Goal: Task Accomplishment & Management: Use online tool/utility

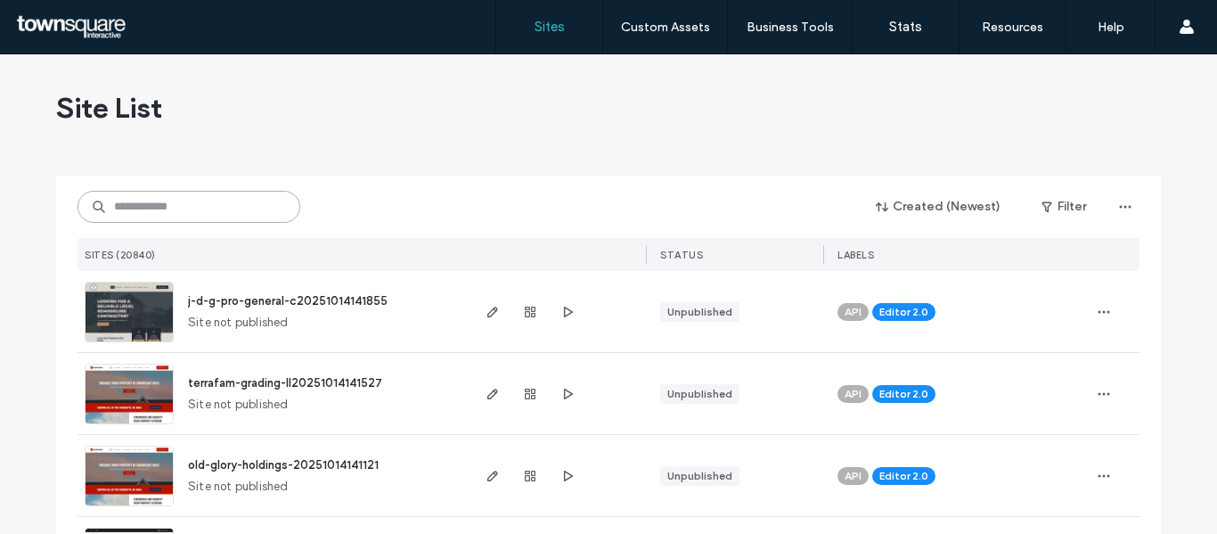
click at [198, 213] on input at bounding box center [189, 207] width 223 height 32
paste input "**********"
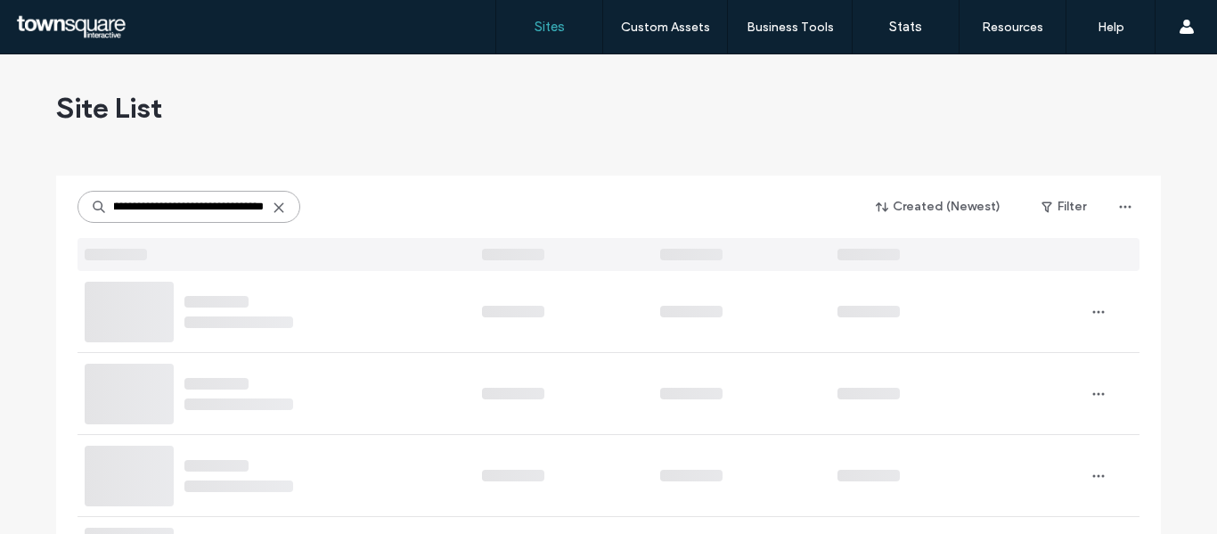
type input "**********"
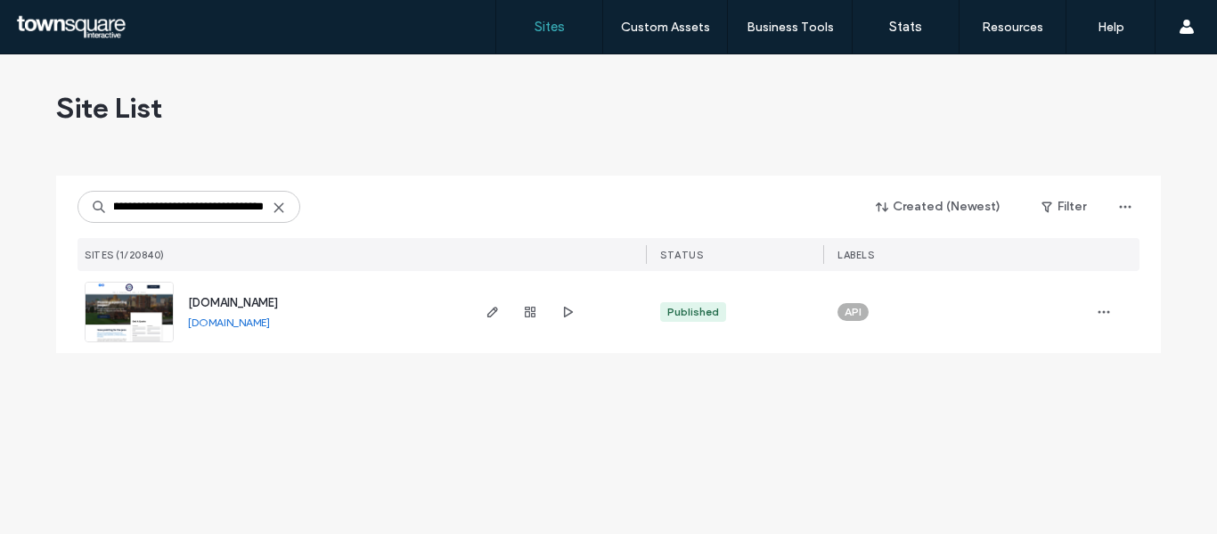
click at [233, 312] on div "[DOMAIN_NAME] [DOMAIN_NAME]" at bounding box center [321, 312] width 294 height 82
click at [242, 299] on span "[DOMAIN_NAME]" at bounding box center [233, 302] width 90 height 13
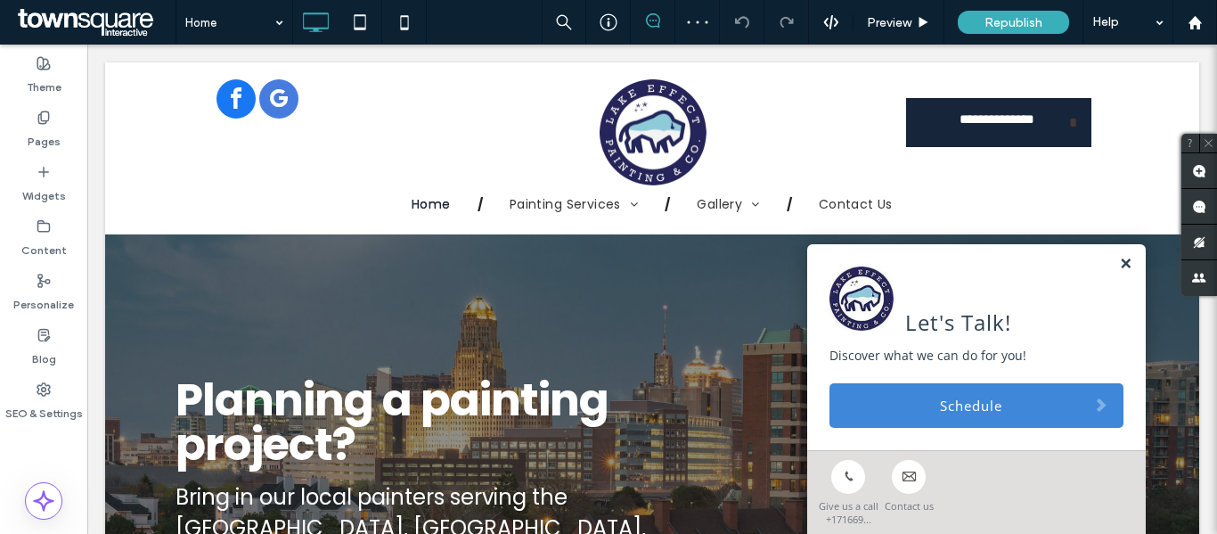
click at [1119, 265] on link at bounding box center [1125, 264] width 13 height 15
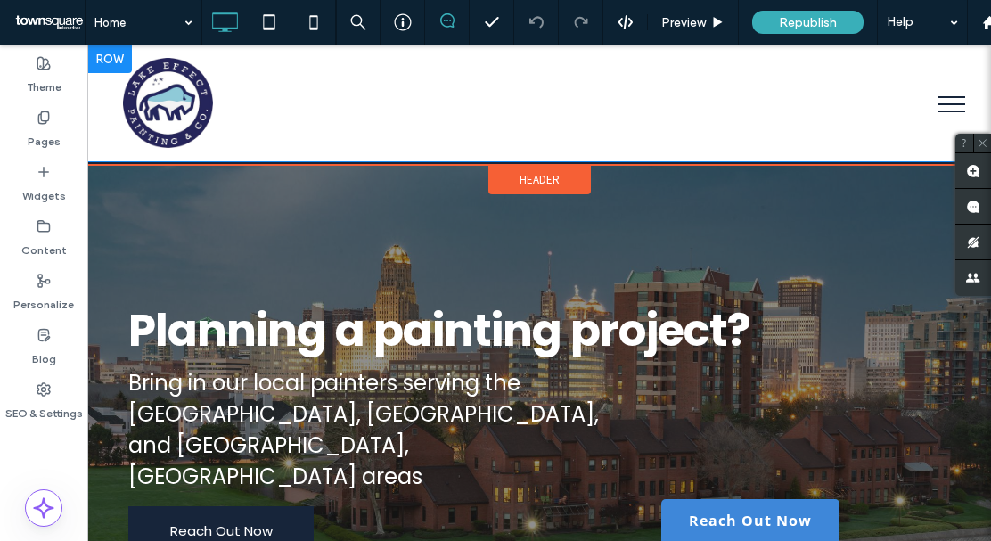
click at [813, 115] on div "Click To Paste" at bounding box center [539, 103] width 832 height 90
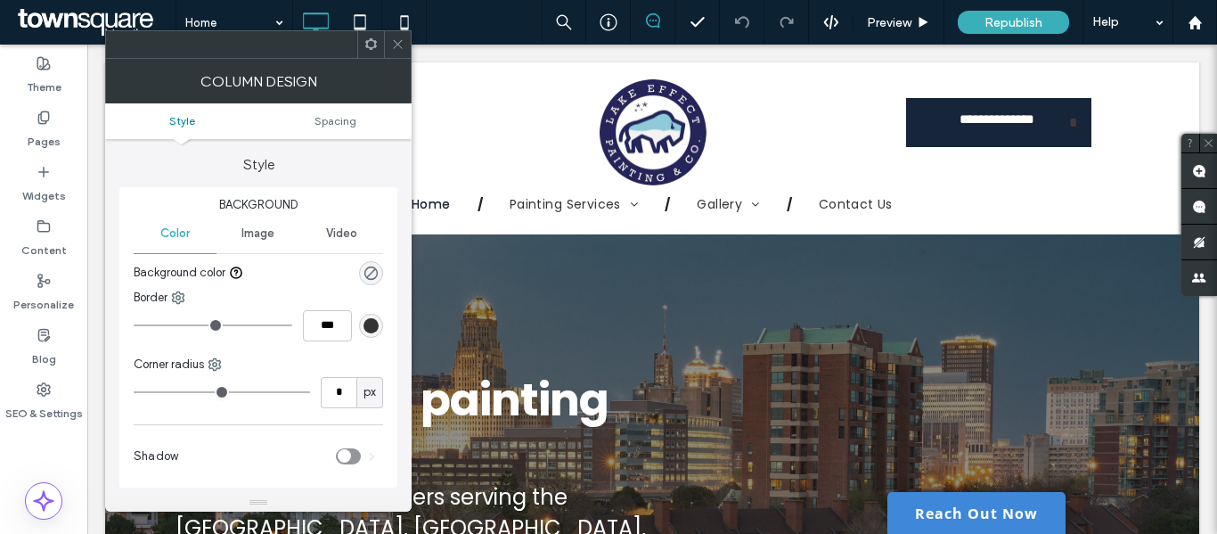
click at [397, 40] on icon at bounding box center [397, 43] width 13 height 13
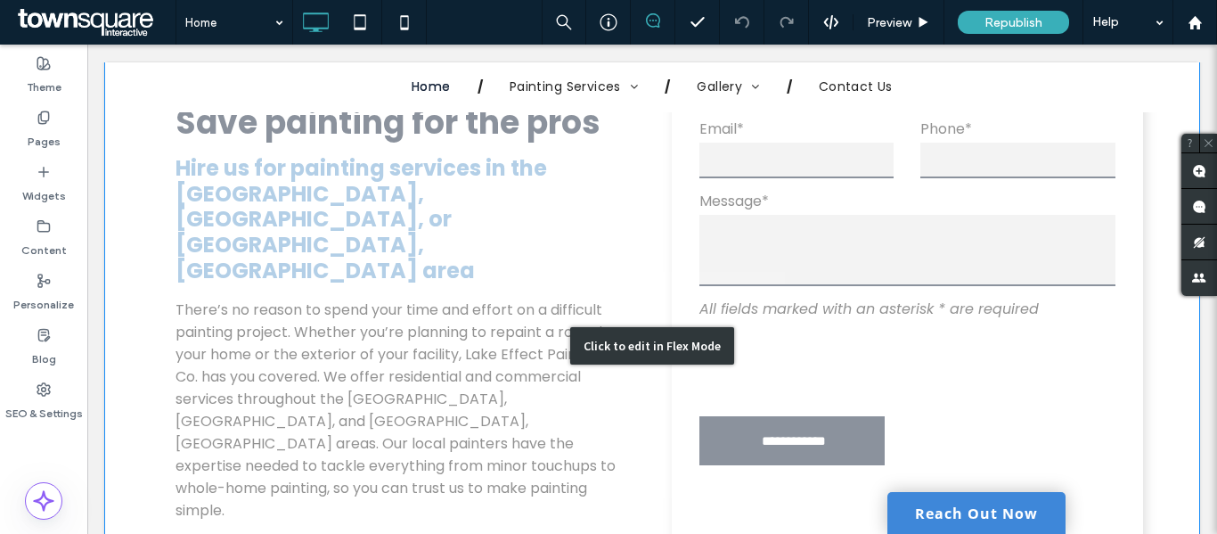
scroll to position [891, 0]
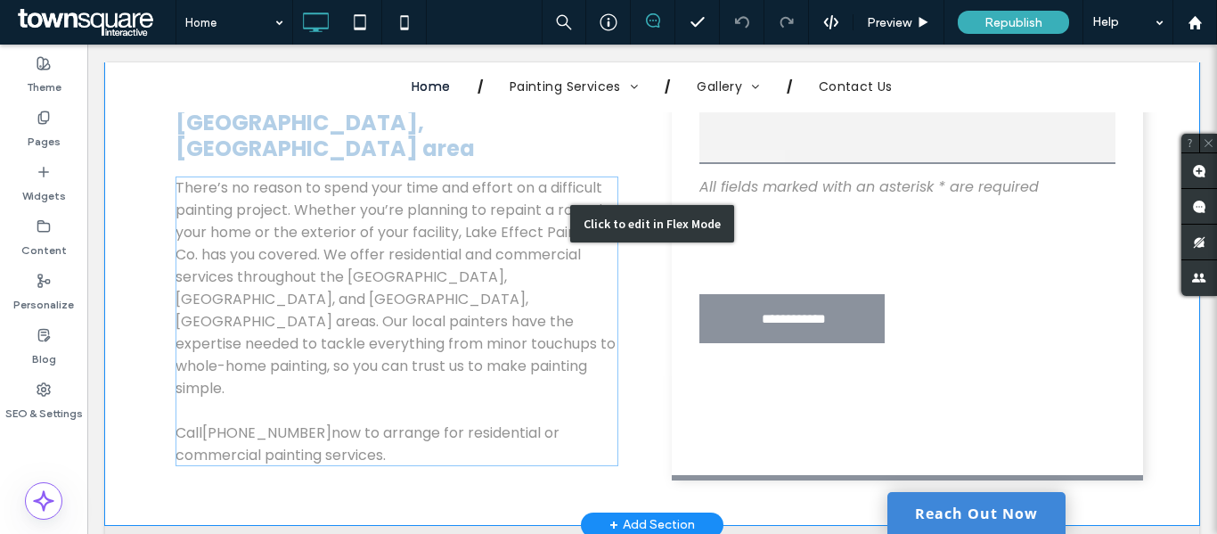
click at [331, 236] on div "Click to edit in Flex Mode" at bounding box center [652, 223] width 1094 height 602
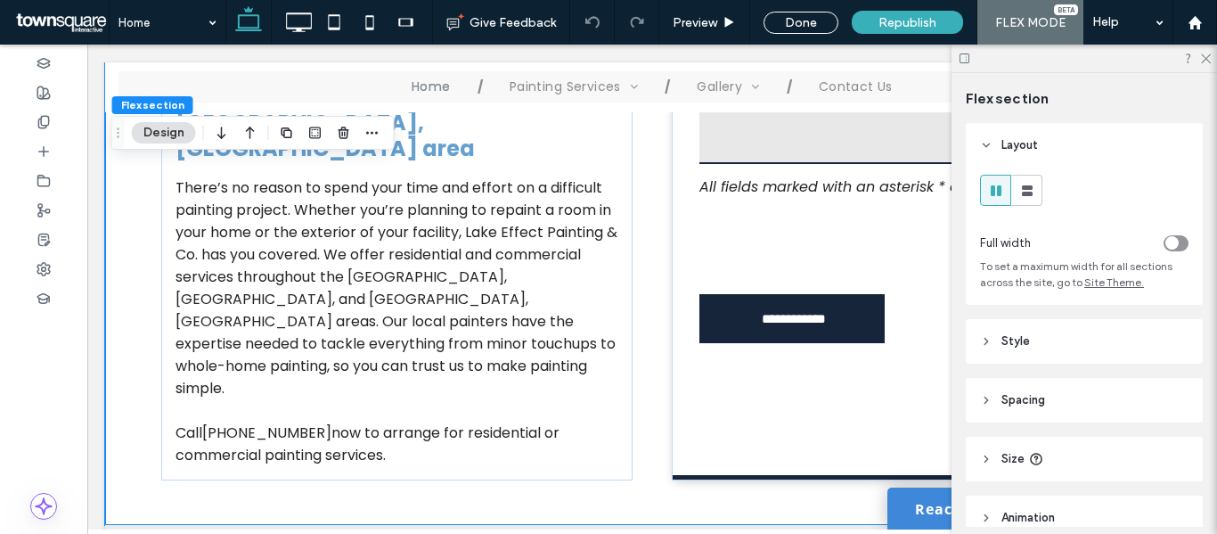
click at [147, 126] on button "Design" at bounding box center [164, 132] width 64 height 21
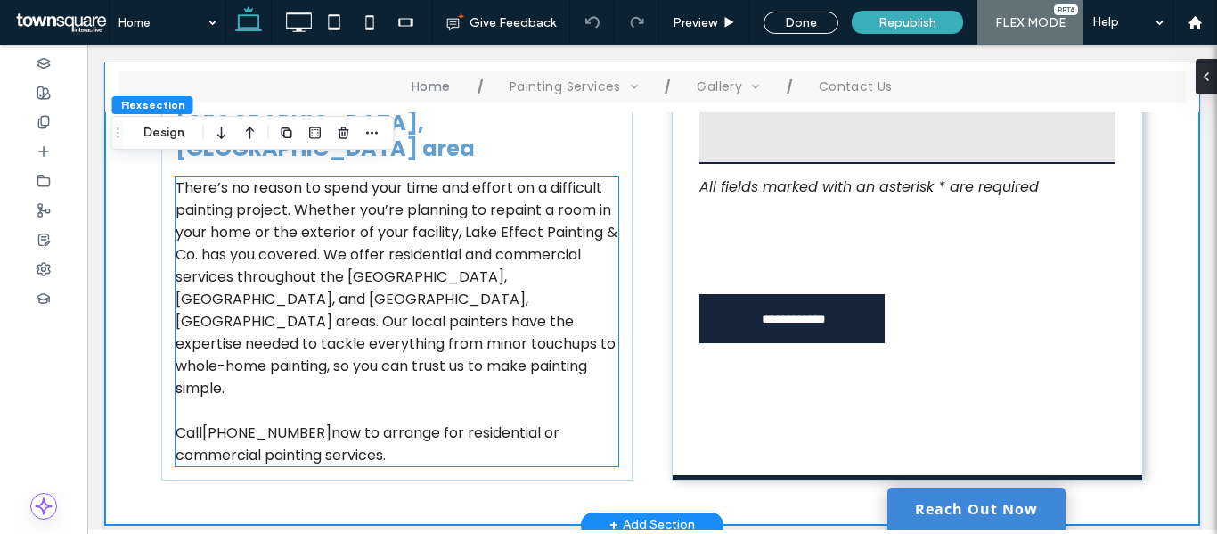
click at [244, 187] on span "There’s no reason to spend your time and effort on a difficult painting project…" at bounding box center [397, 287] width 442 height 221
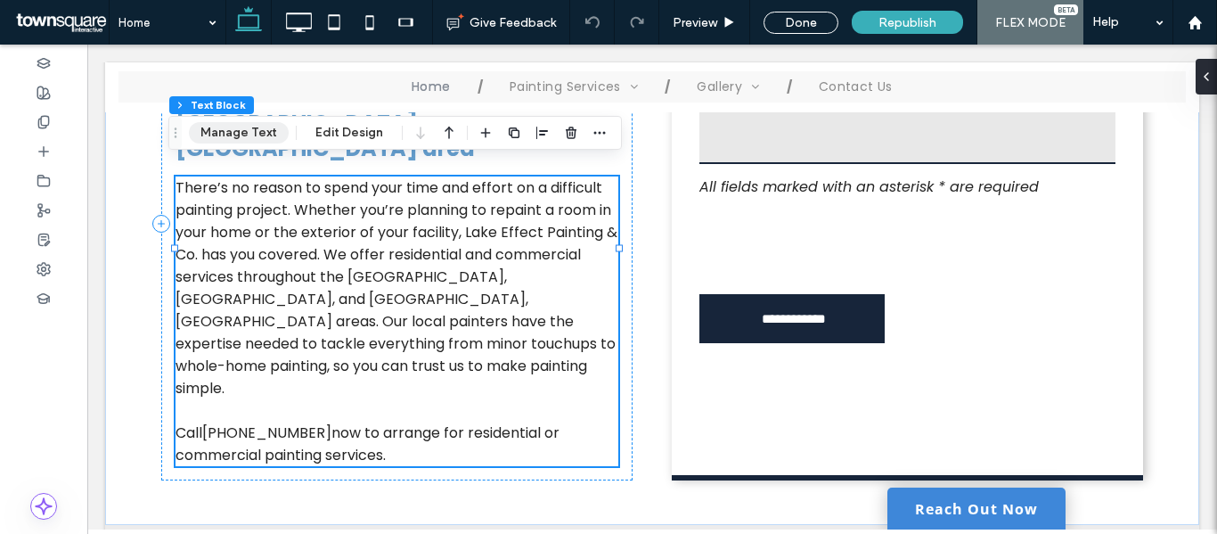
click at [216, 141] on button "Manage Text" at bounding box center [239, 132] width 100 height 21
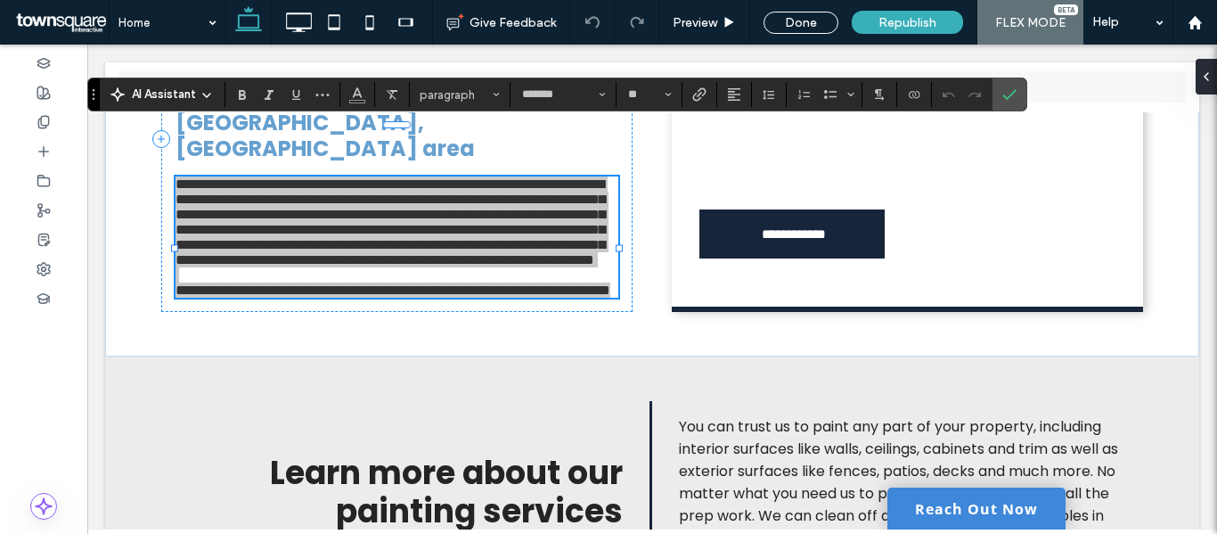
click at [157, 96] on span "AI Assistant" at bounding box center [164, 95] width 64 height 18
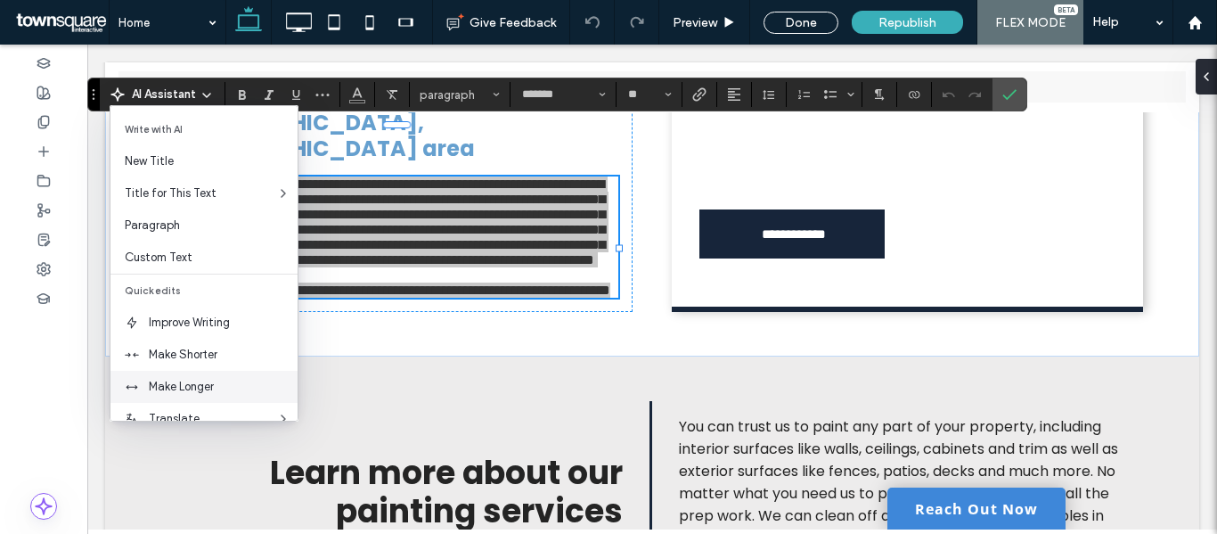
click at [160, 389] on span "Make Longer" at bounding box center [223, 387] width 149 height 18
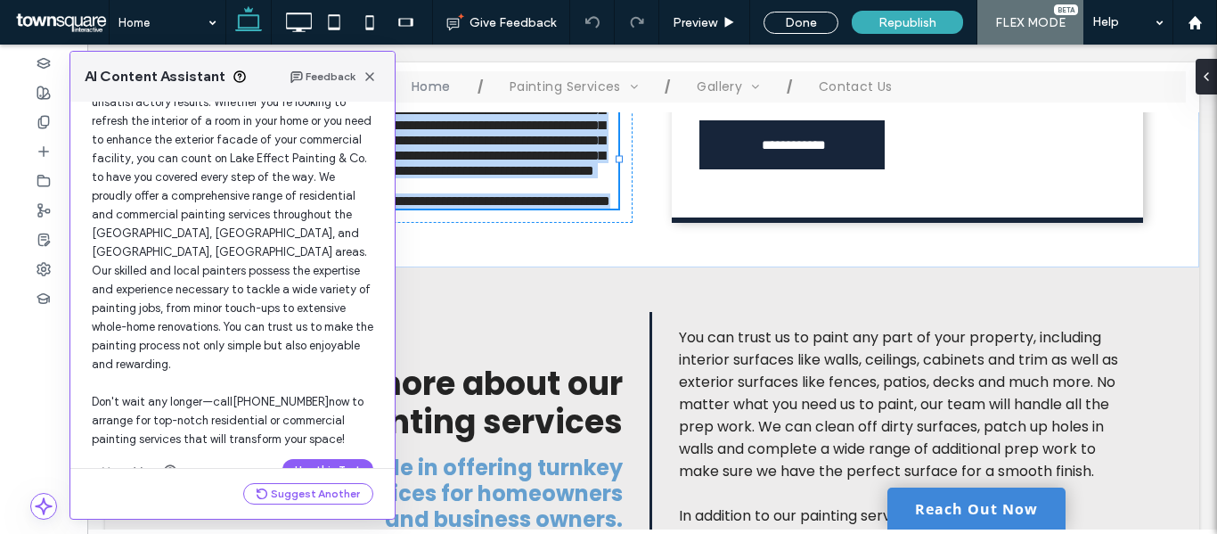
scroll to position [170, 0]
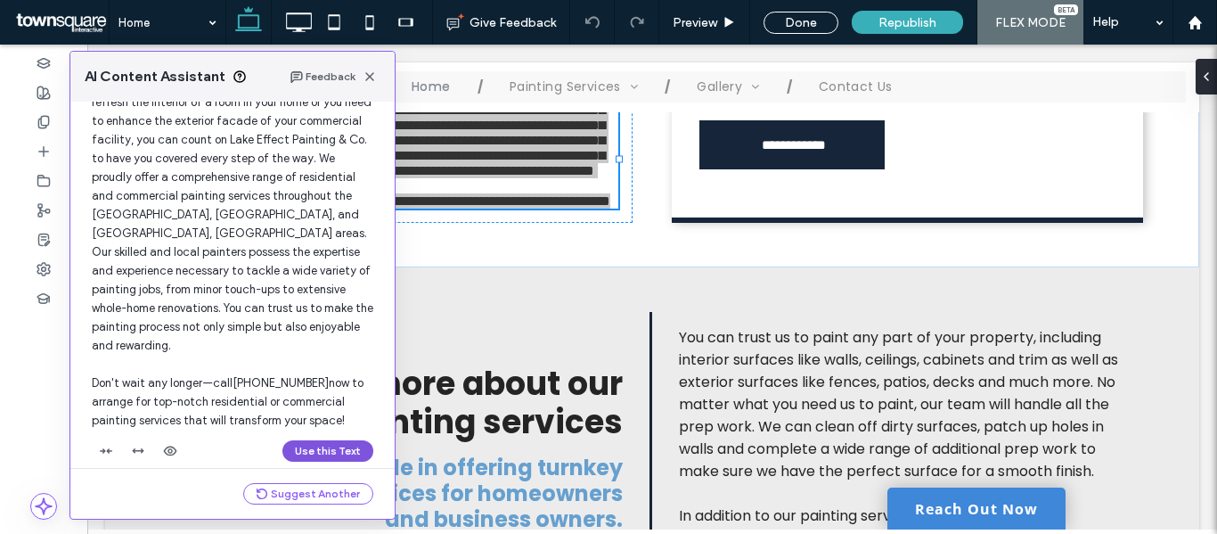
click at [323, 440] on button "Use this Text" at bounding box center [327, 450] width 91 height 21
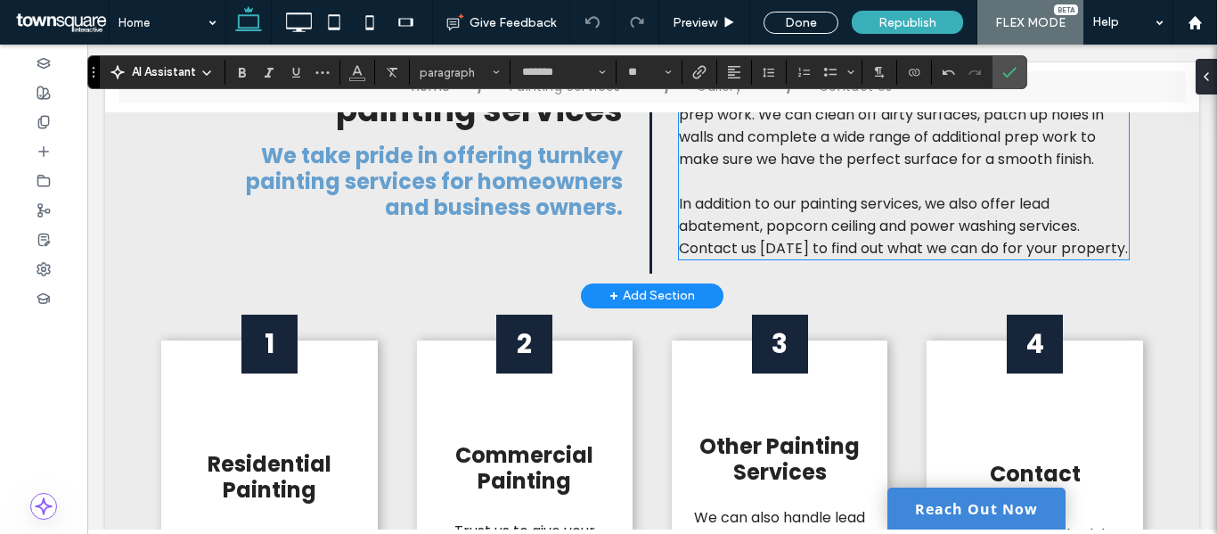
scroll to position [1403, 0]
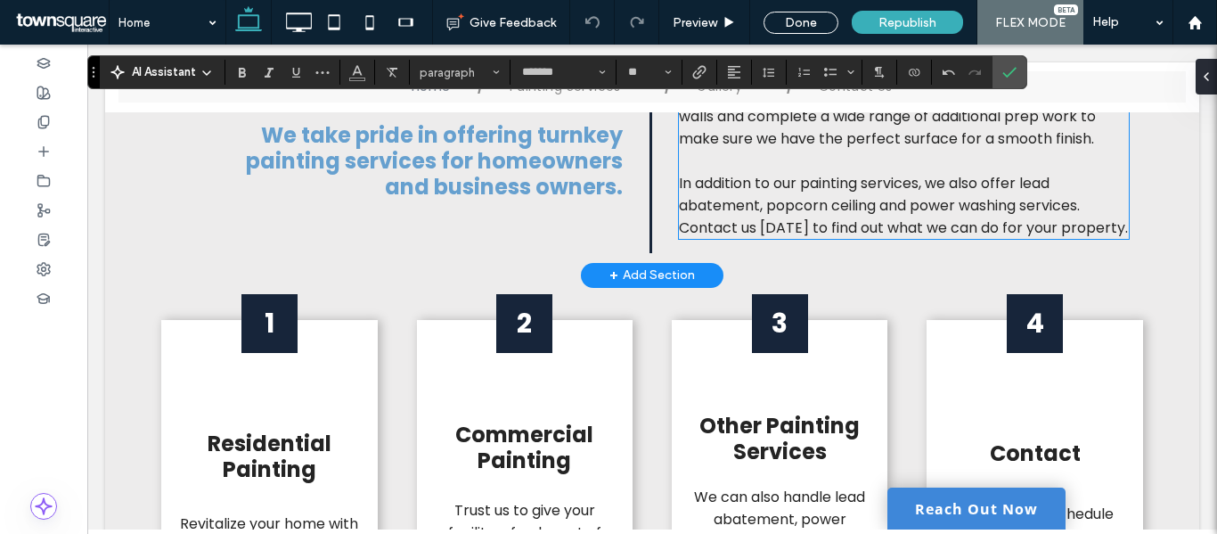
click at [870, 149] on span "You can trust us to paint any part of your property, including interior surface…" at bounding box center [898, 72] width 439 height 154
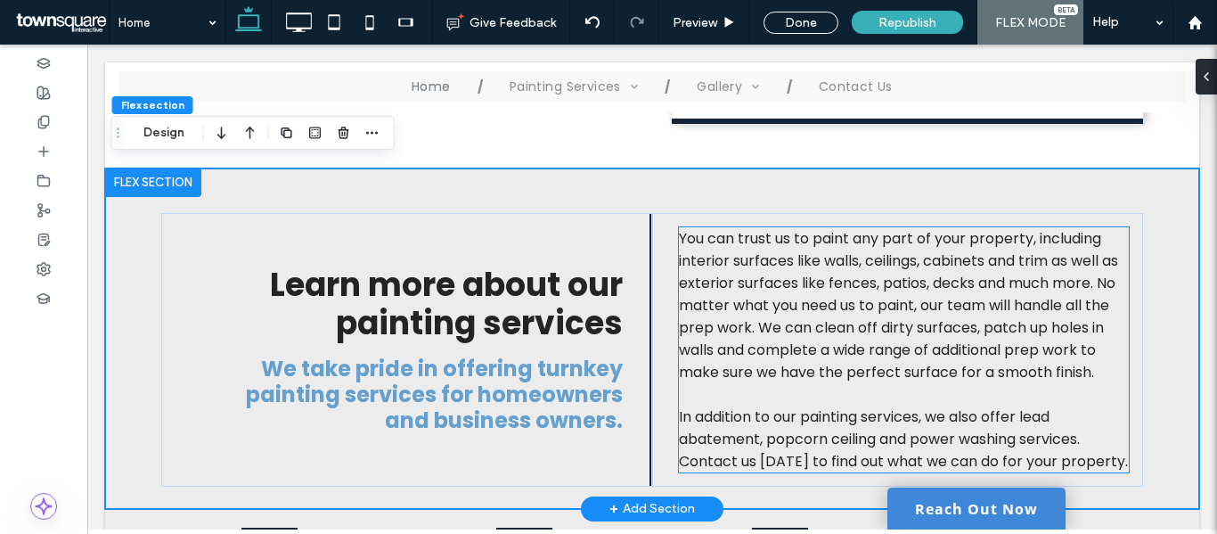
click at [870, 258] on span "You can trust us to paint any part of your property, including interior surface…" at bounding box center [898, 305] width 439 height 154
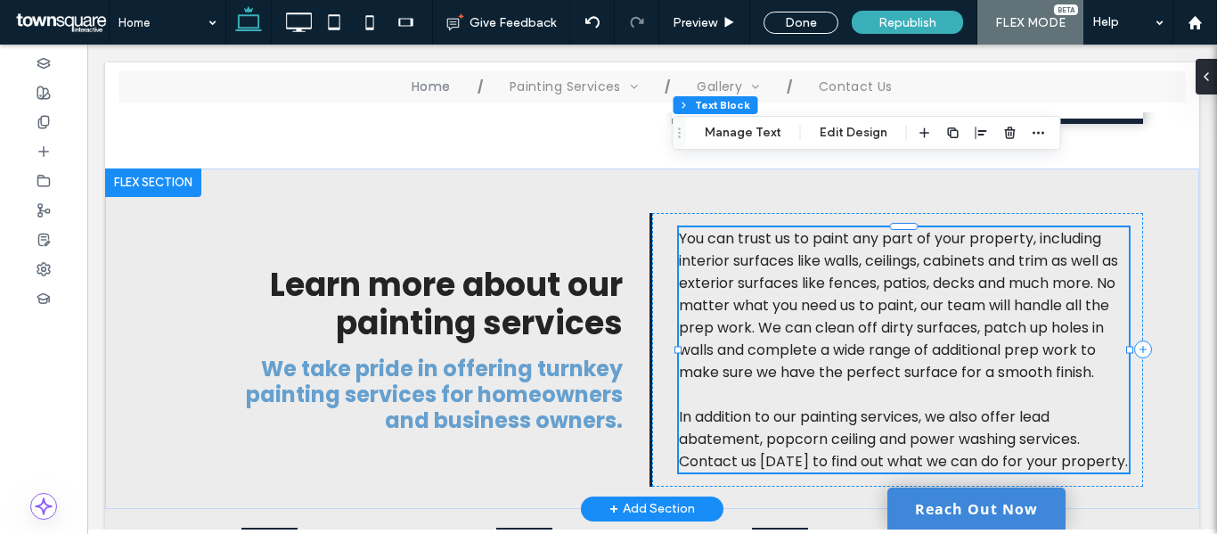
click at [870, 258] on div "You can trust us to paint any part of your property, including interior surface…" at bounding box center [904, 349] width 450 height 245
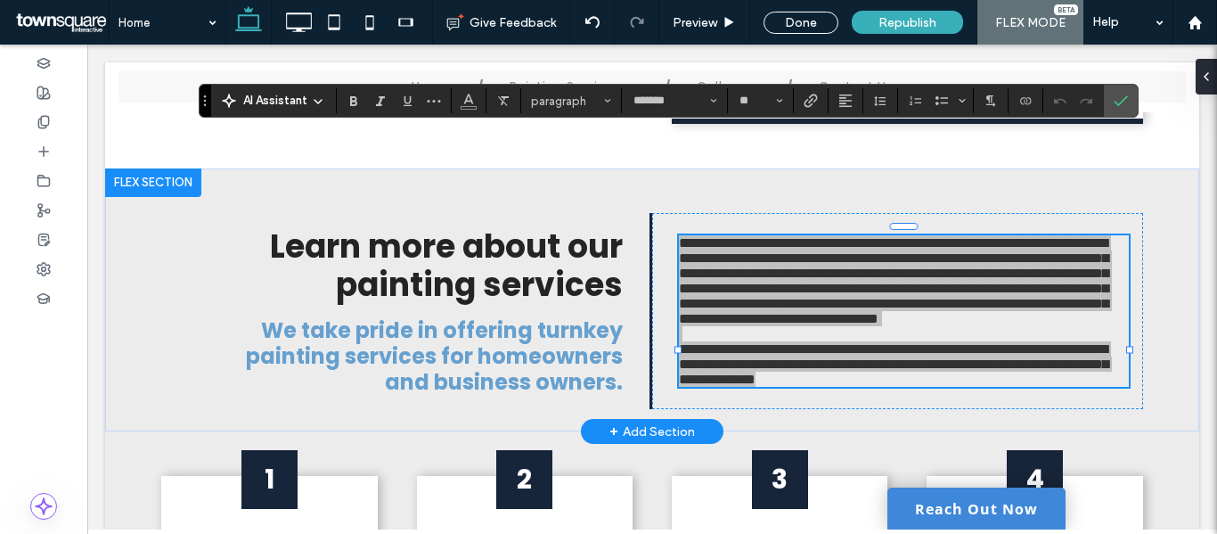
click at [289, 98] on span "AI Assistant" at bounding box center [275, 101] width 64 height 18
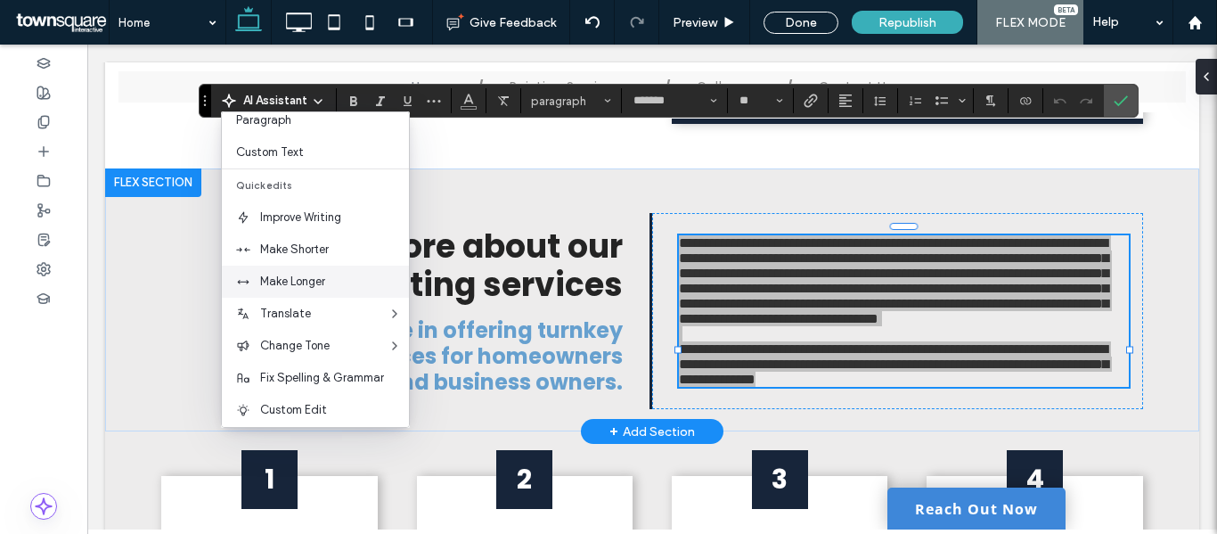
scroll to position [118, 0]
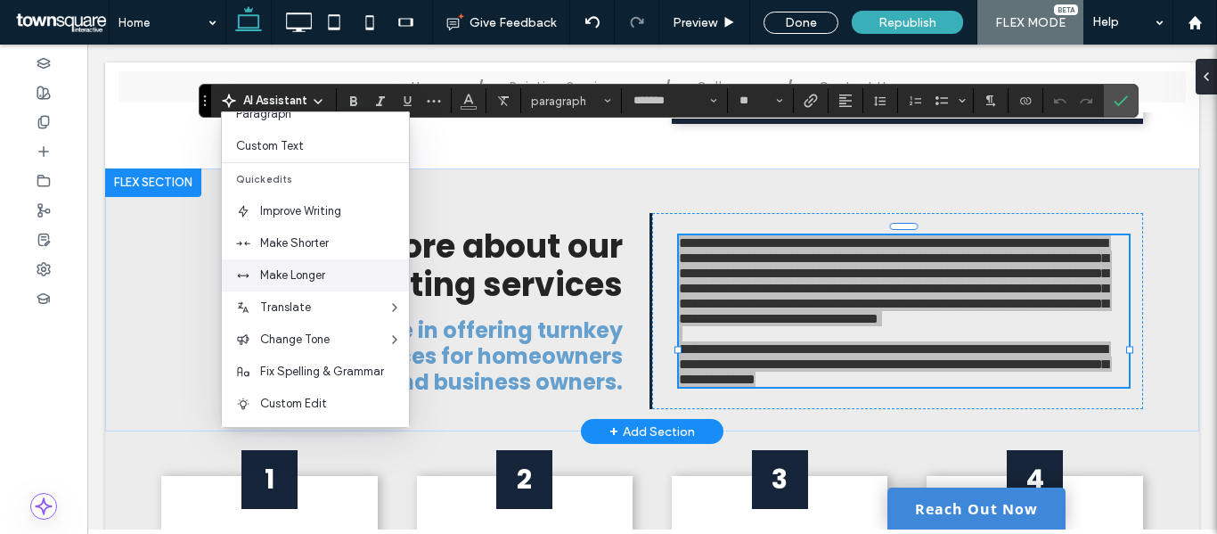
click at [297, 274] on span "Make Longer" at bounding box center [334, 275] width 149 height 18
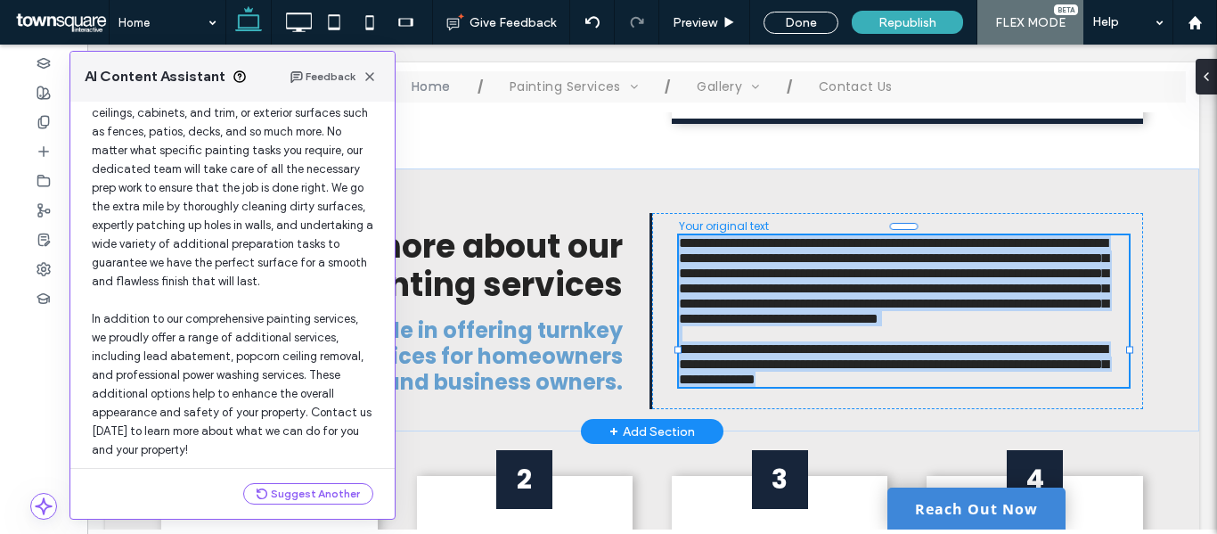
scroll to position [189, 0]
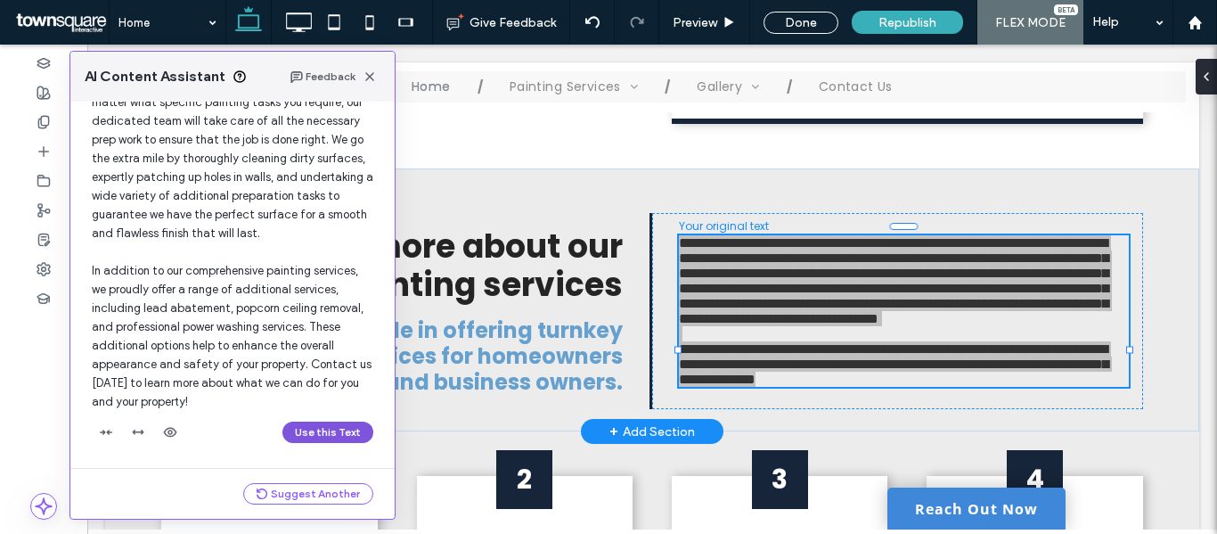
click at [323, 437] on button "Use this Text" at bounding box center [327, 431] width 91 height 21
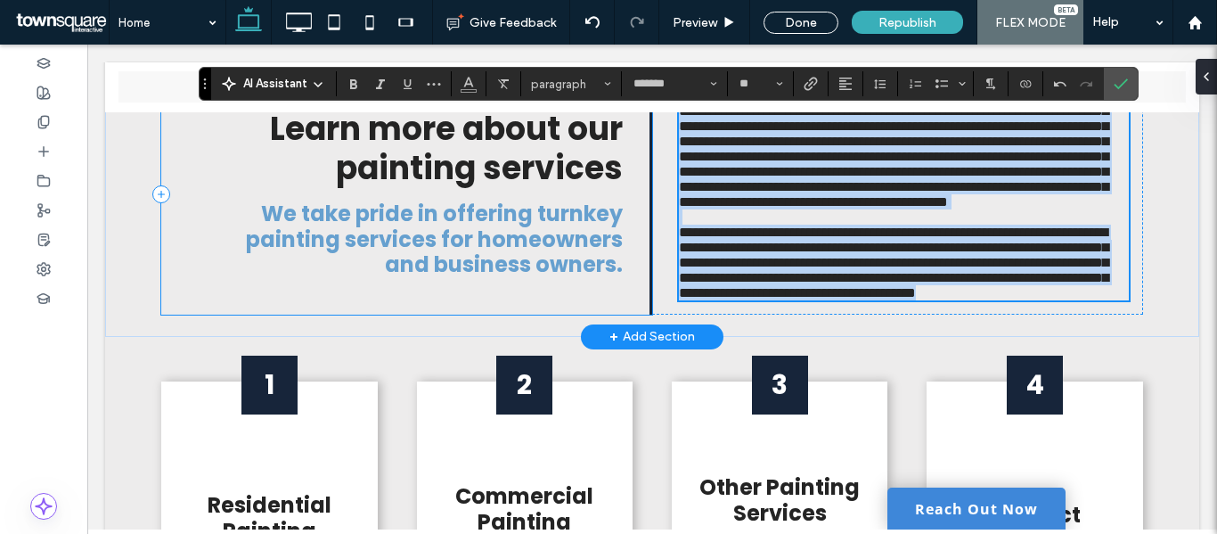
scroll to position [1597, 0]
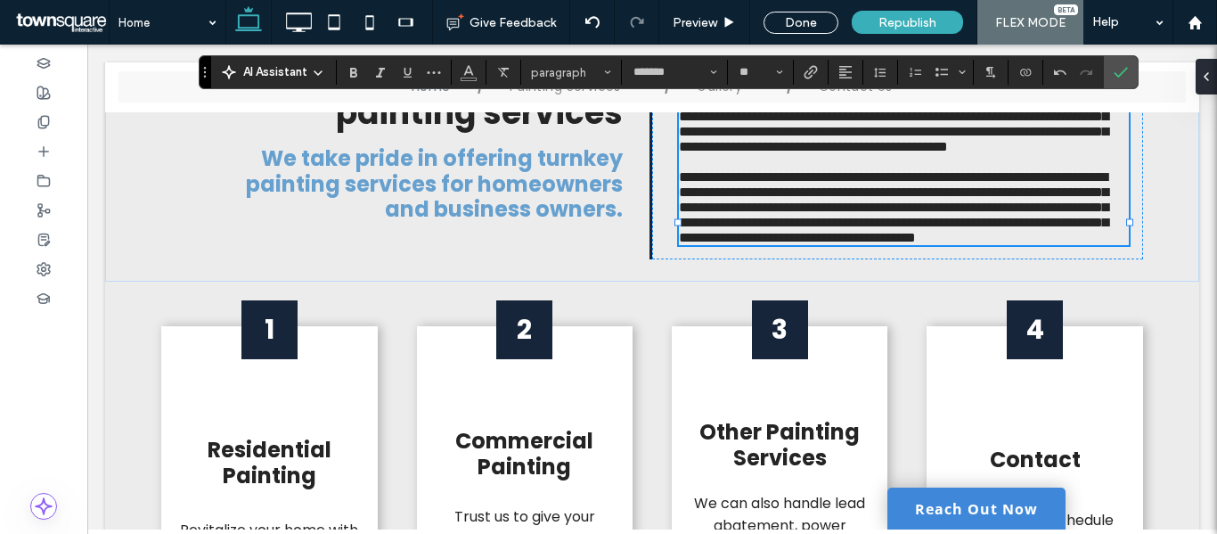
click at [1199, 367] on body "**********" at bounding box center [652, 267] width 1130 height 3641
click at [94, 411] on body "**********" at bounding box center [652, 267] width 1130 height 3641
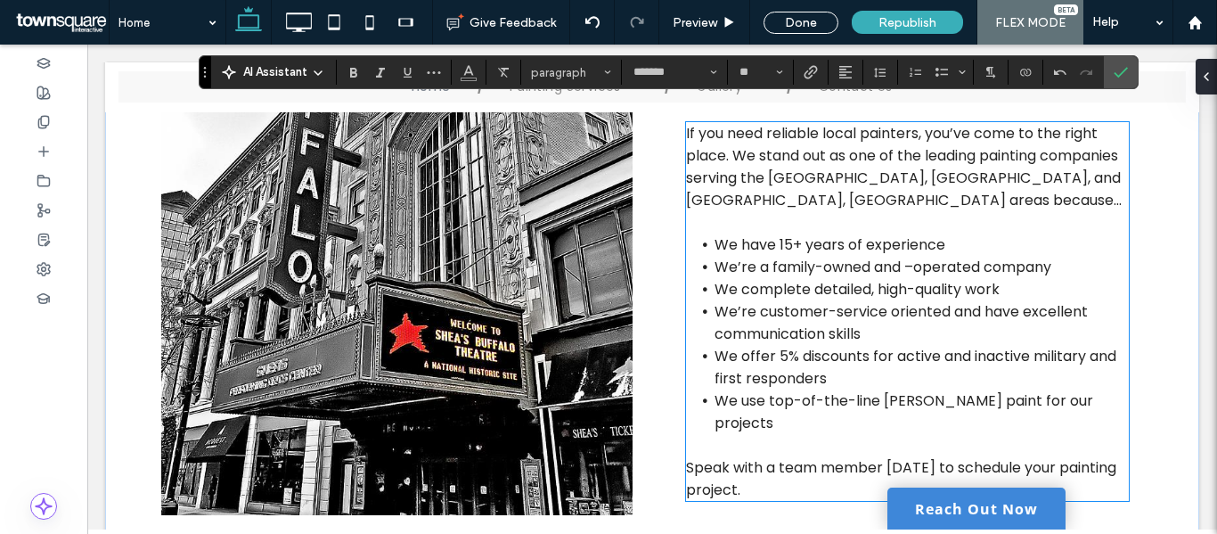
click at [828, 255] on span "We have 15+ years of experience" at bounding box center [830, 244] width 231 height 20
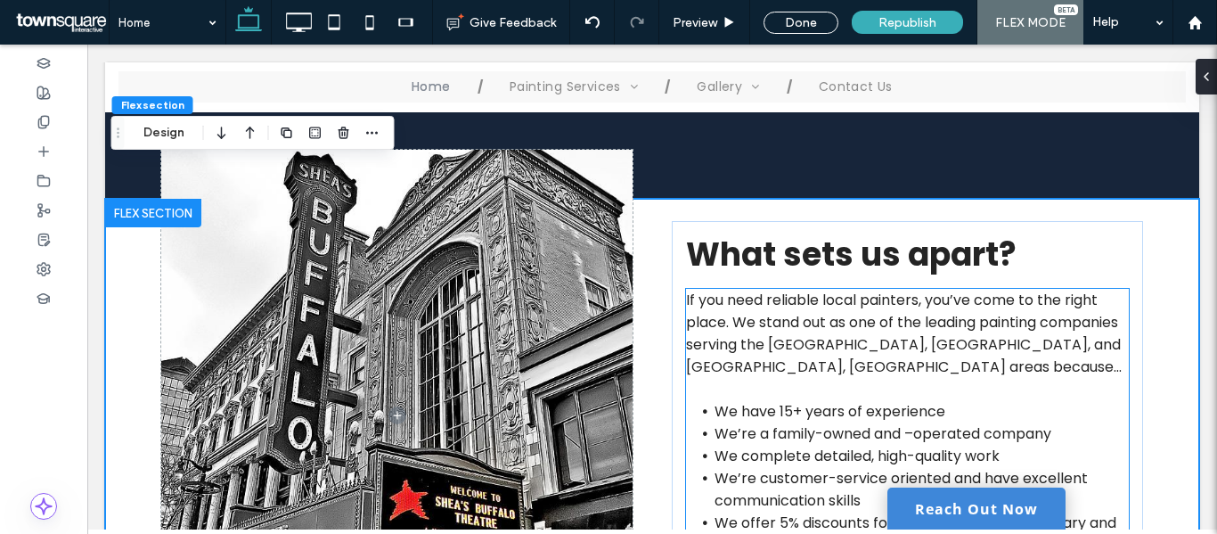
scroll to position [2742, 0]
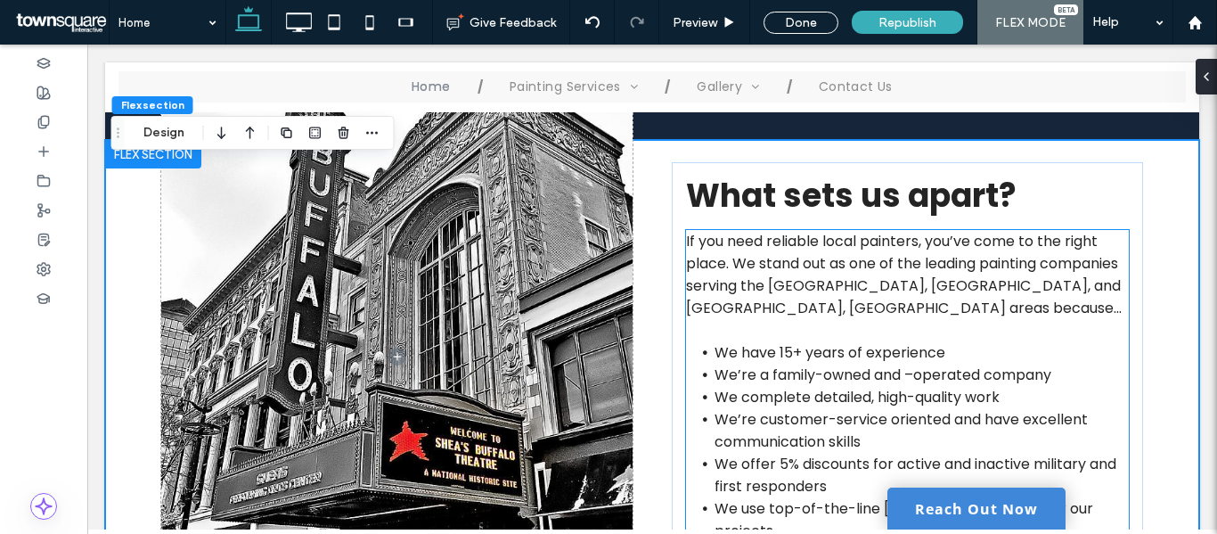
click at [851, 342] on span "We have 15+ years of experience" at bounding box center [830, 352] width 231 height 20
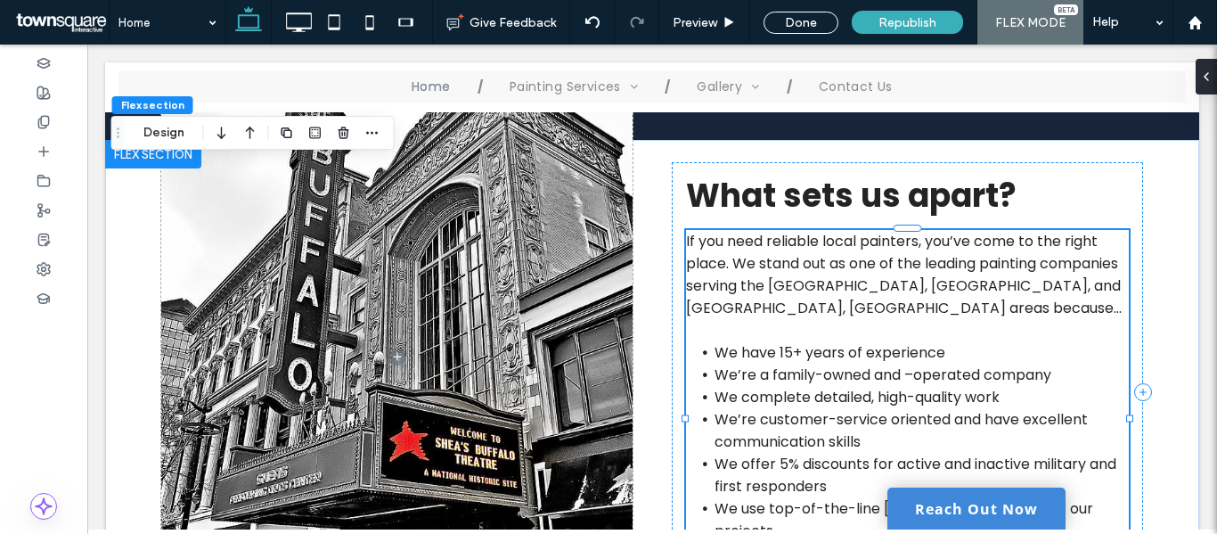
click at [851, 253] on div "If you need reliable local painters, you’ve come to the right place. We stand o…" at bounding box center [907, 419] width 443 height 379
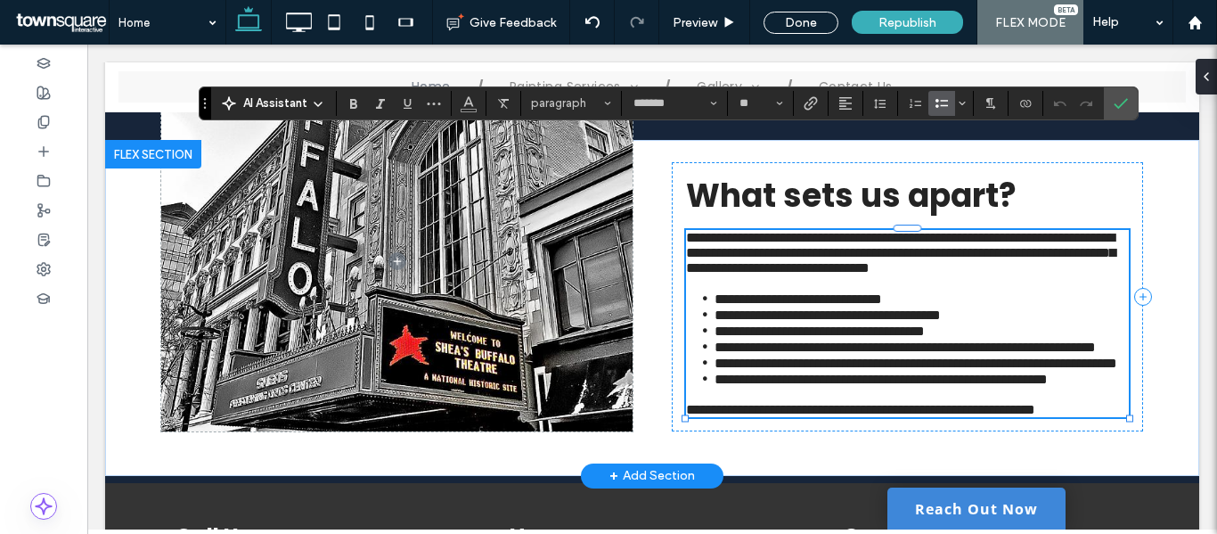
click at [758, 231] on span "**********" at bounding box center [900, 253] width 429 height 44
click at [292, 104] on span "AI Assistant" at bounding box center [275, 103] width 64 height 18
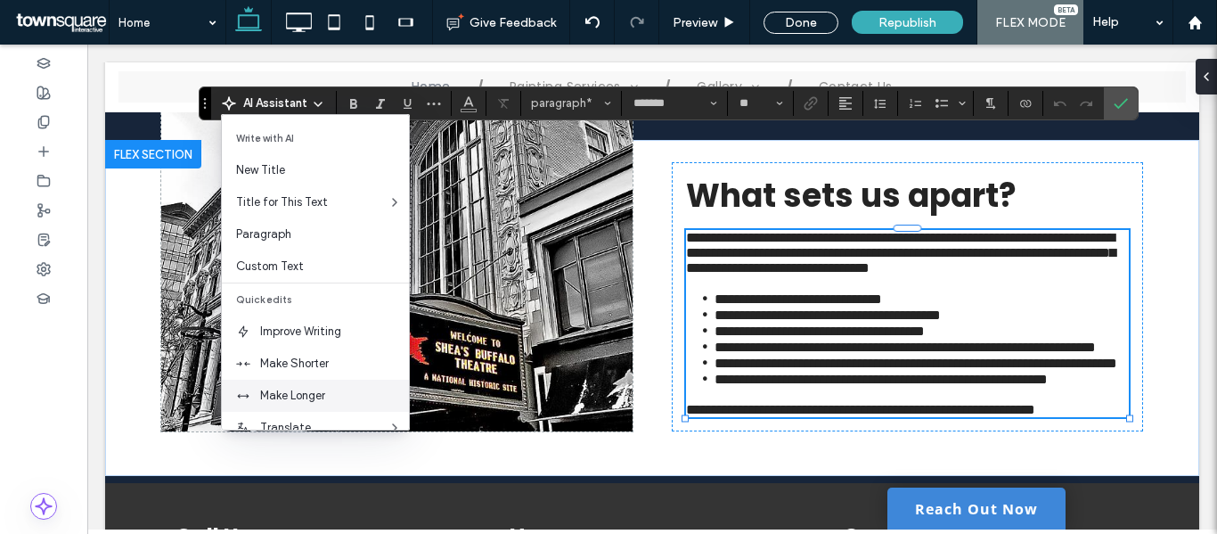
click at [293, 393] on span "Make Longer" at bounding box center [334, 396] width 149 height 18
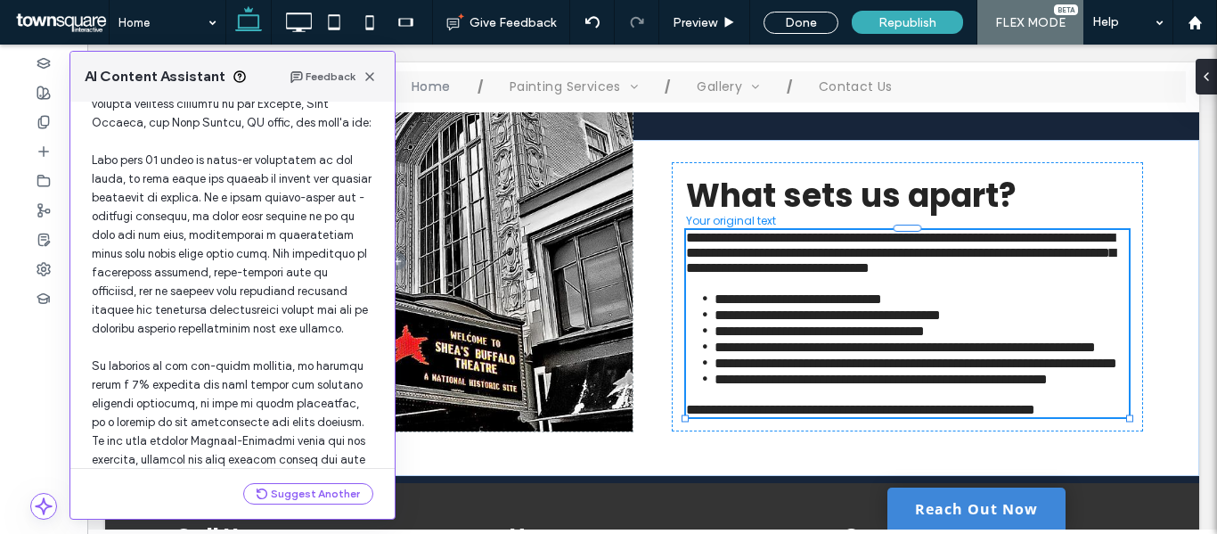
scroll to position [339, 0]
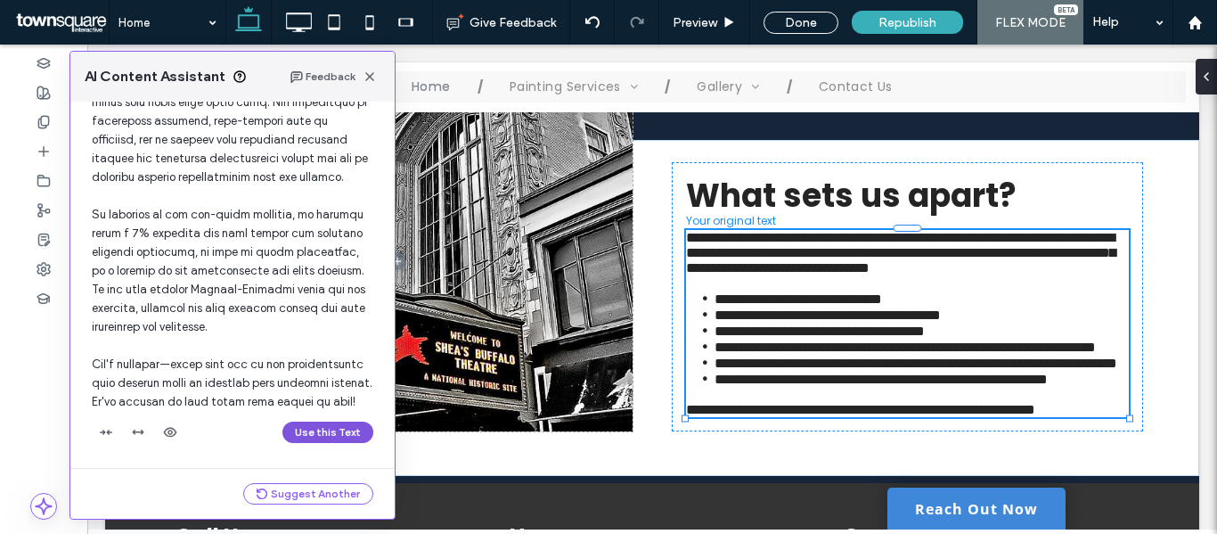
click at [312, 435] on button "Use this Text" at bounding box center [327, 431] width 91 height 21
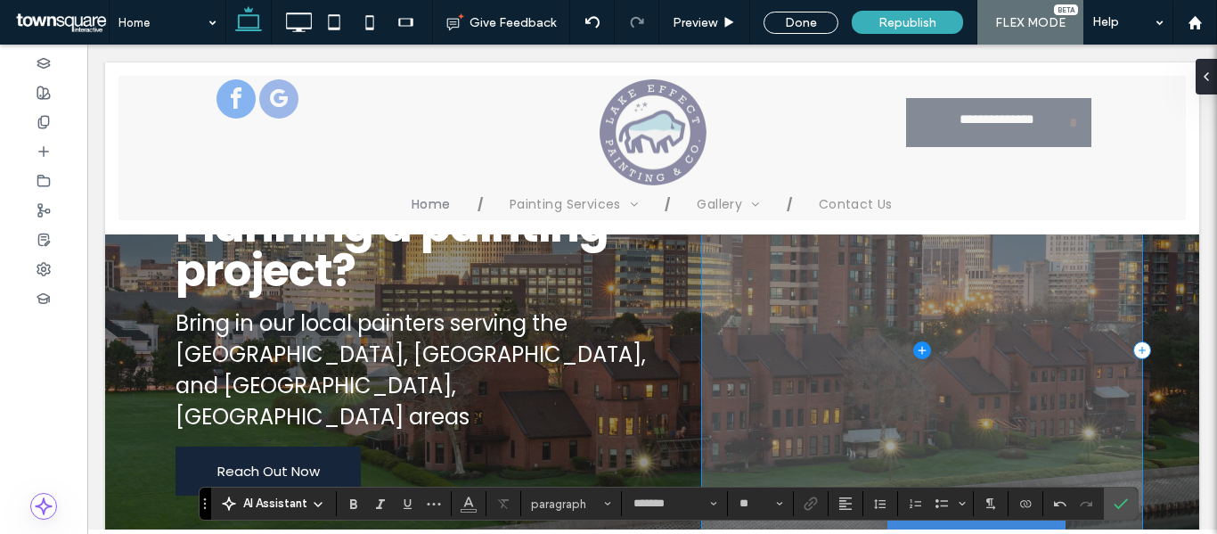
scroll to position [0, 0]
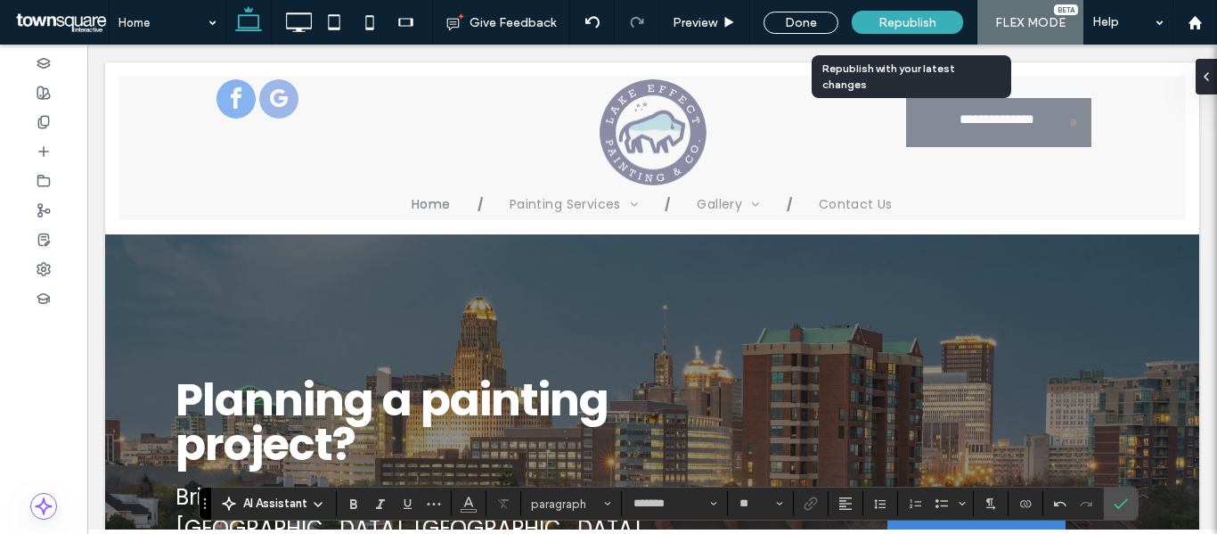
click at [893, 20] on span "Republish" at bounding box center [907, 22] width 58 height 15
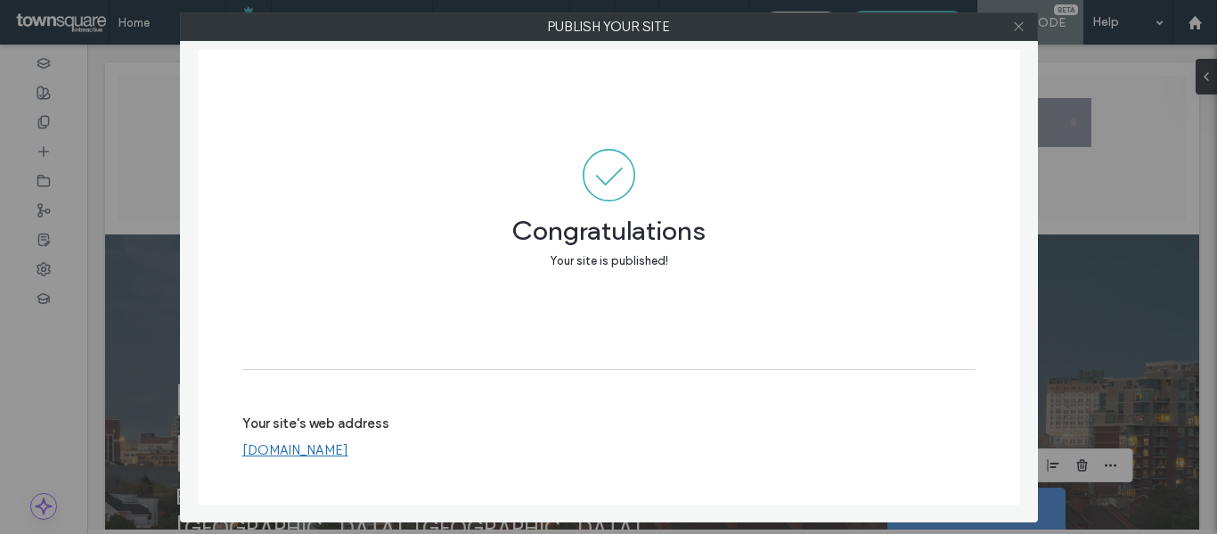
click at [1017, 28] on icon at bounding box center [1018, 26] width 13 height 13
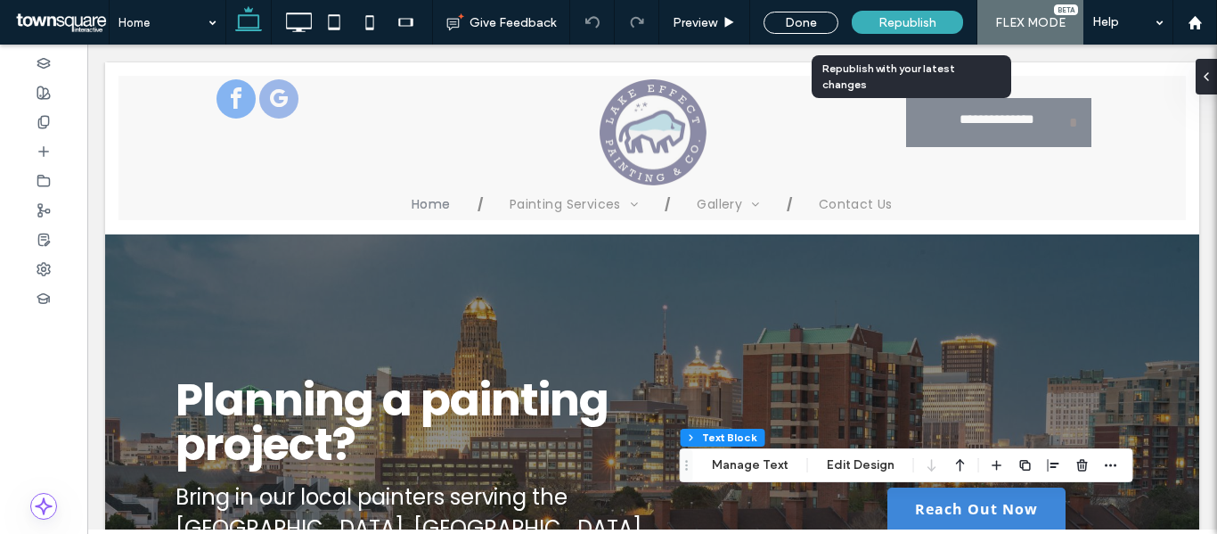
click at [929, 21] on span "Republish" at bounding box center [907, 22] width 58 height 15
